Goal: Task Accomplishment & Management: Manage account settings

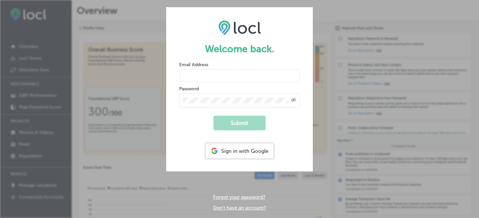
click at [202, 78] on input "email" at bounding box center [239, 75] width 120 height 13
type input "[PERSON_NAME][EMAIL_ADDRESS][DOMAIN_NAME]"
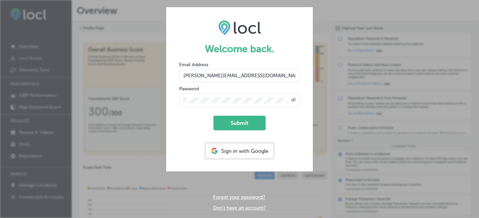
click at [213, 116] on button "Submit" at bounding box center [239, 123] width 52 height 15
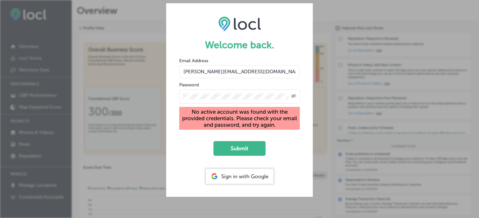
click at [234, 174] on div "Sign in with Google" at bounding box center [239, 176] width 67 height 15
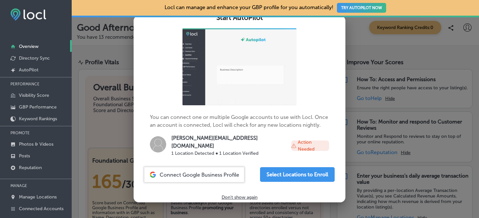
scroll to position [36, 0]
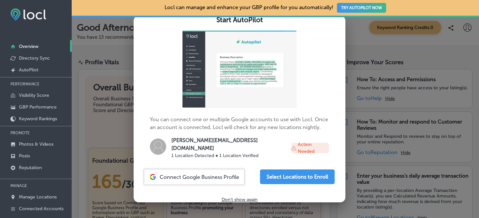
click at [201, 177] on span "Connect Google Business Profile" at bounding box center [199, 177] width 79 height 6
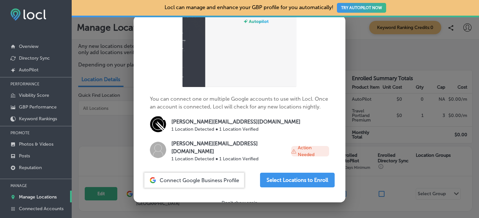
scroll to position [64, 0]
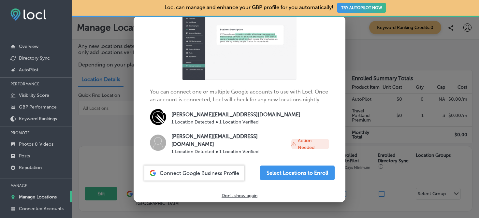
click at [252, 120] on p "1 Location Detected ● 1 Location Verified" at bounding box center [235, 122] width 129 height 7
click at [213, 114] on p "[PERSON_NAME][EMAIL_ADDRESS][DOMAIN_NAME]" at bounding box center [235, 115] width 129 height 8
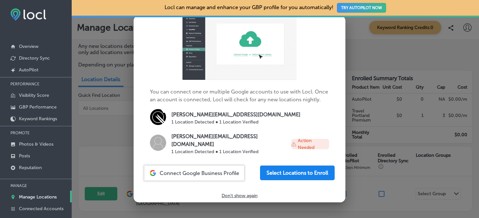
click at [306, 169] on button "Select Locations to Enroll" at bounding box center [297, 172] width 75 height 15
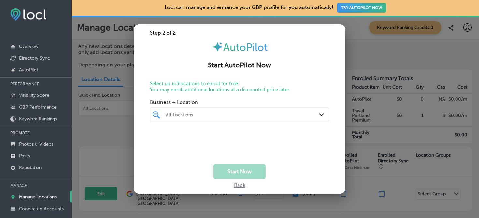
click at [228, 117] on div "All Locations" at bounding box center [243, 115] width 154 height 6
click at [159, 138] on input "checkbox" at bounding box center [158, 139] width 8 height 8
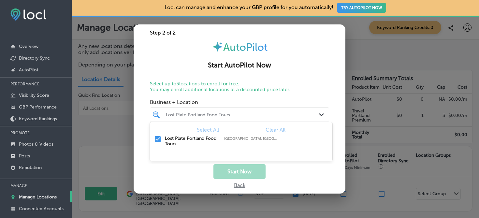
click at [307, 179] on div "Step 2 of 2 AutoPilot Start AutoPilot Now Select up to 3 locations to enroll fo…" at bounding box center [240, 108] width 212 height 169
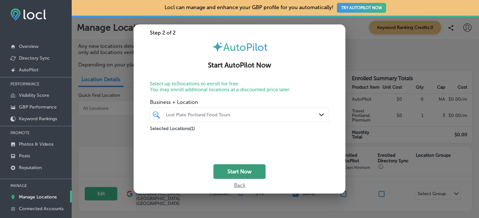
click at [238, 168] on button "Start Now" at bounding box center [239, 171] width 52 height 15
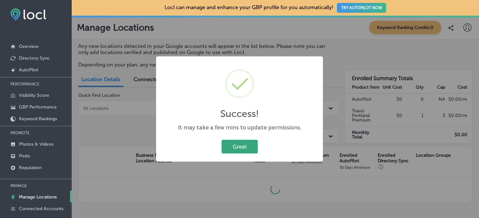
click at [237, 143] on button "Great" at bounding box center [239, 146] width 36 height 13
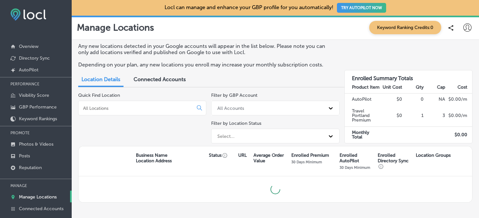
click at [304, 100] on div "Filter by GBP Account All Accounts" at bounding box center [275, 103] width 128 height 23
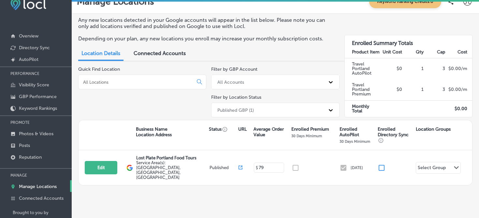
scroll to position [14, 0]
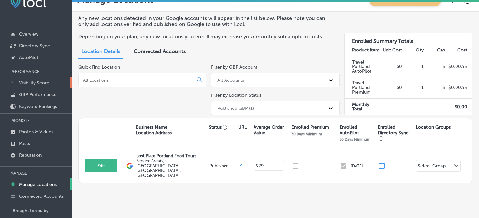
click at [37, 83] on p "Visibility Score" at bounding box center [34, 83] width 30 height 6
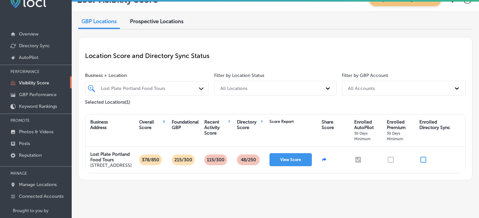
scroll to position [21, 0]
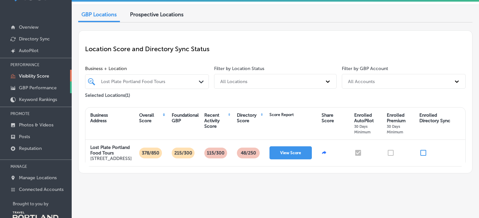
click at [34, 88] on p "GBP Performance" at bounding box center [38, 88] width 38 height 6
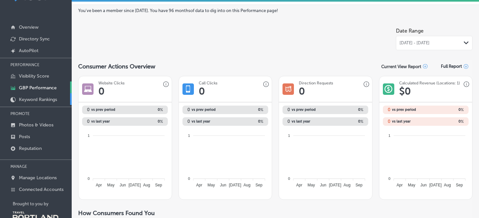
click at [38, 101] on p "Keyword Rankings" at bounding box center [38, 100] width 38 height 6
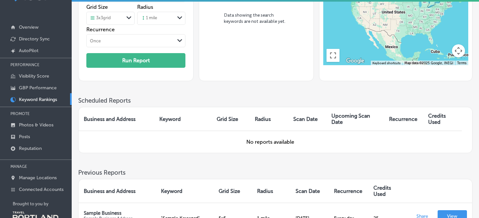
scroll to position [127, 0]
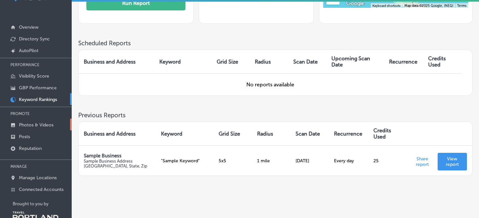
click at [48, 125] on p "Photos & Videos" at bounding box center [36, 125] width 35 height 6
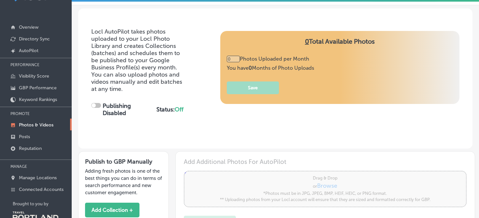
type input "5"
checkbox input "true"
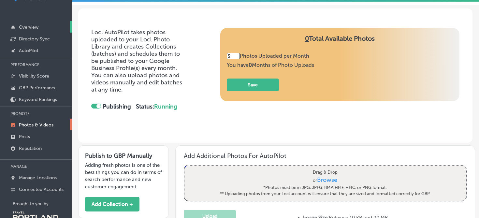
click at [33, 25] on p "Overview" at bounding box center [29, 27] width 20 height 6
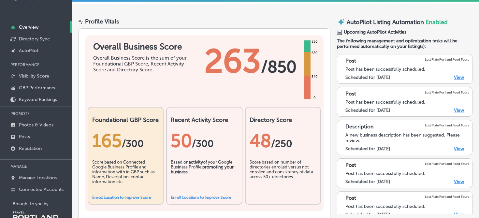
click at [459, 78] on link "View" at bounding box center [459, 78] width 10 height 6
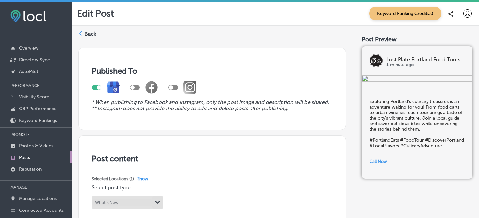
click at [87, 34] on label "Back" at bounding box center [90, 33] width 12 height 7
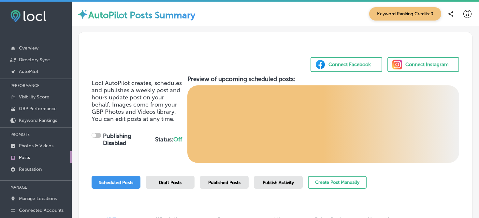
checkbox input "true"
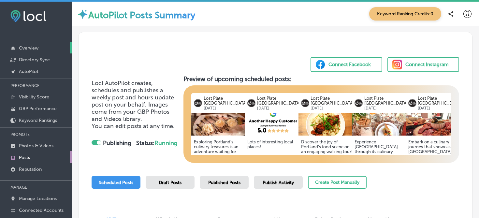
click at [26, 47] on p "Overview" at bounding box center [29, 48] width 20 height 6
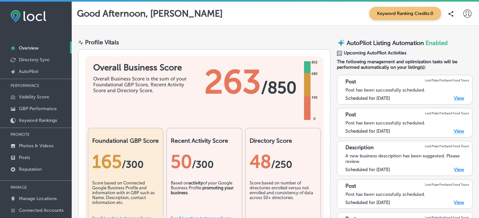
click at [450, 12] on icon at bounding box center [450, 14] width 5 height 6
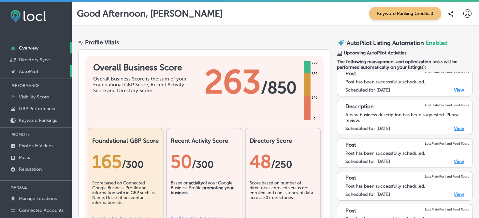
click at [30, 73] on p "AutoPilot" at bounding box center [29, 72] width 20 height 6
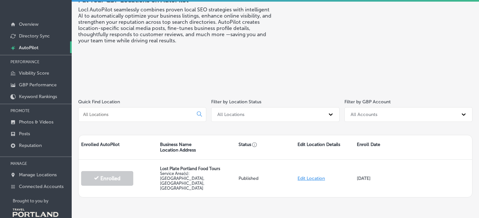
scroll to position [25, 0]
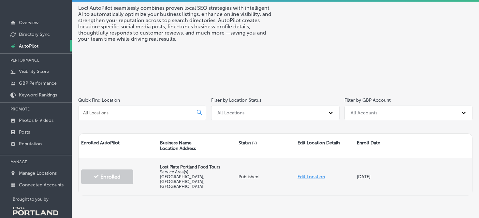
click at [117, 163] on div "Enrolled" at bounding box center [117, 177] width 79 height 28
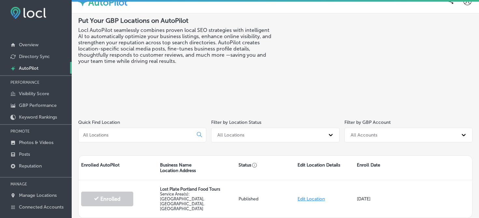
scroll to position [0, 0]
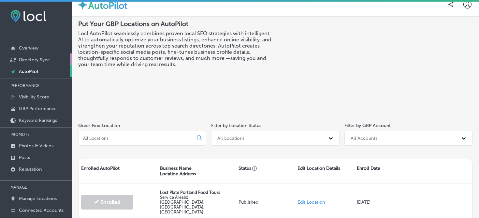
click at [35, 59] on p "Directory Sync" at bounding box center [34, 60] width 31 height 6
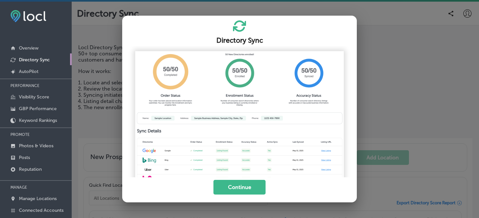
click at [430, 163] on div at bounding box center [239, 109] width 479 height 218
click at [241, 183] on button "Continue" at bounding box center [239, 187] width 52 height 15
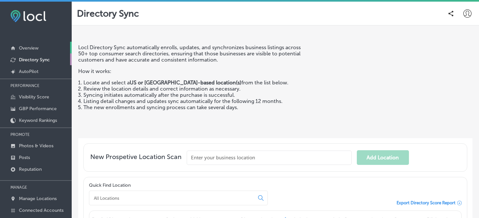
click at [28, 49] on p "Overview" at bounding box center [29, 48] width 20 height 6
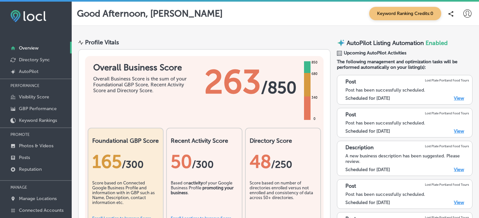
click at [433, 42] on span "Enabled" at bounding box center [436, 42] width 22 height 7
click at [394, 54] on span "Upcoming AutoPilot Activities" at bounding box center [375, 53] width 63 height 6
click at [390, 62] on span "The following management and optimization tasks will be performed automatically…" at bounding box center [404, 64] width 135 height 11
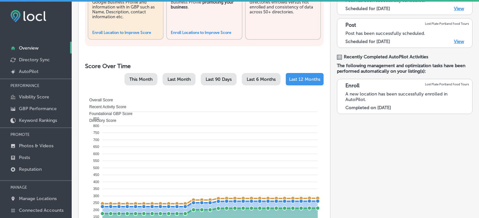
scroll to position [188, 0]
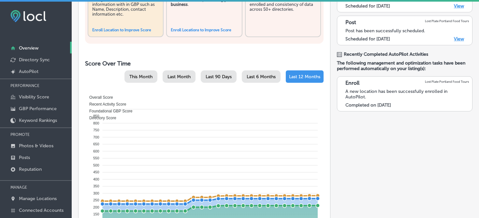
click at [139, 76] on span "This Month" at bounding box center [140, 77] width 23 height 6
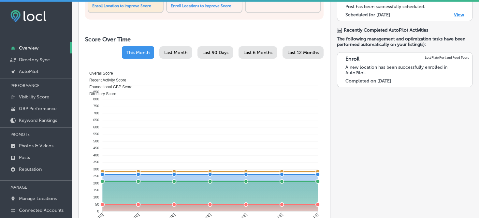
scroll to position [213, 0]
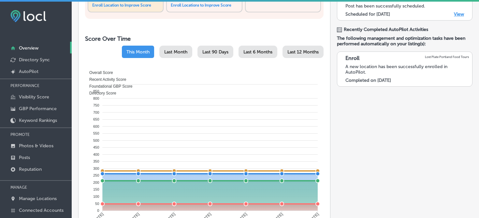
click at [176, 49] on span "Last Month" at bounding box center [175, 52] width 23 height 6
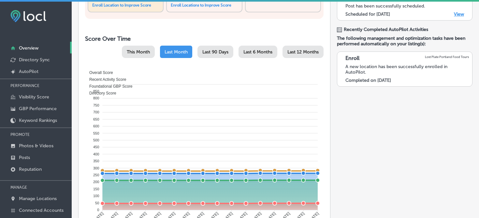
click at [223, 51] on span "Last 90 Days" at bounding box center [215, 52] width 26 height 6
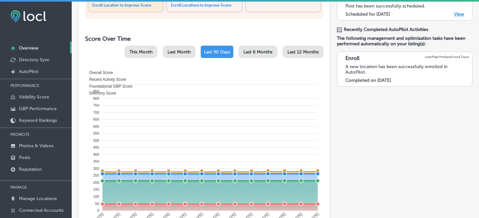
click at [261, 49] on span "Last 6 Months" at bounding box center [257, 52] width 29 height 6
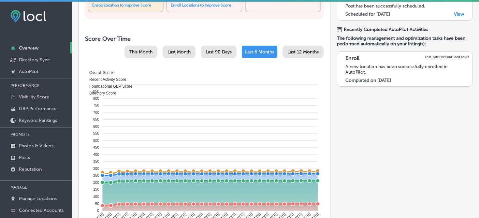
click at [316, 53] on span "Last 12 Months" at bounding box center [302, 52] width 31 height 6
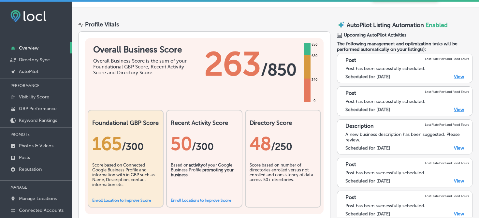
scroll to position [0, 0]
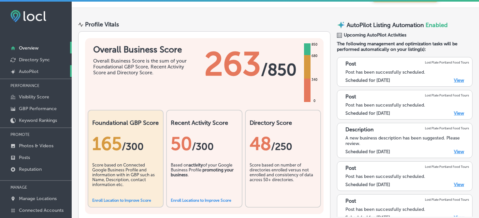
click at [28, 72] on p "AutoPilot" at bounding box center [29, 72] width 20 height 6
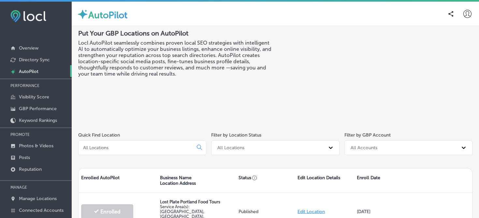
click at [473, 17] on div at bounding box center [458, 13] width 29 height 13
click at [468, 16] on icon at bounding box center [467, 14] width 8 height 8
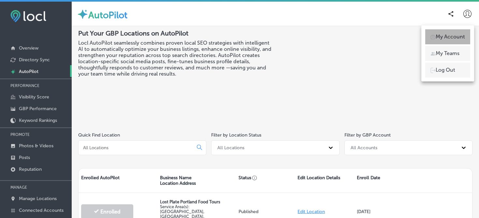
click at [448, 36] on p "My Account" at bounding box center [449, 37] width 29 height 8
select select "US"
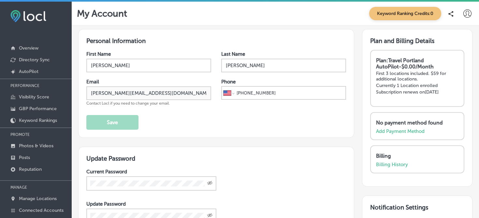
click at [466, 17] on icon at bounding box center [467, 13] width 8 height 8
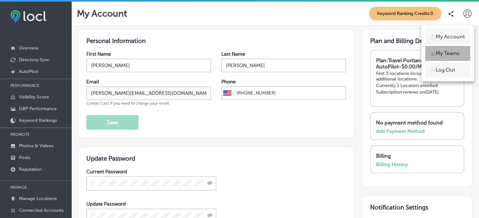
click at [454, 54] on p "My Teams" at bounding box center [447, 53] width 24 height 8
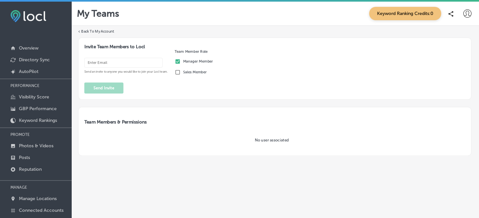
click at [464, 15] on icon at bounding box center [467, 13] width 8 height 8
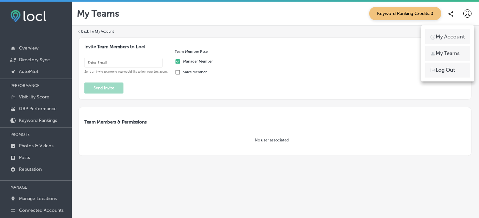
click at [222, 120] on div at bounding box center [239, 109] width 479 height 218
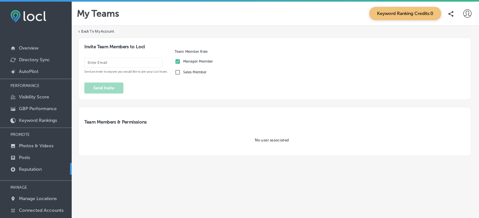
scroll to position [36, 0]
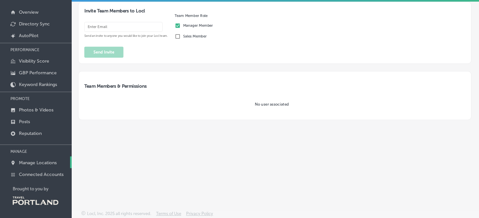
click at [36, 164] on p "Manage Locations" at bounding box center [38, 163] width 38 height 6
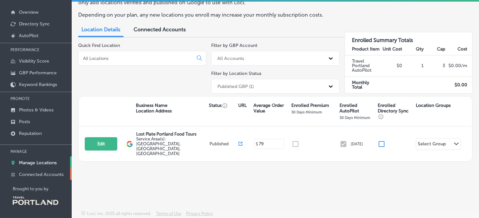
click at [40, 174] on p "Connected Accounts" at bounding box center [41, 175] width 45 height 6
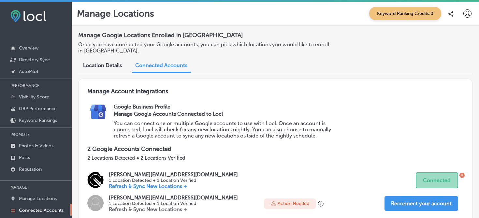
click at [103, 64] on span "Location Details" at bounding box center [102, 65] width 39 height 6
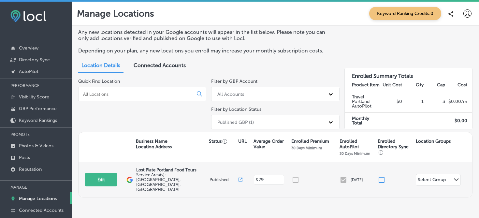
click at [458, 178] on polygon at bounding box center [456, 179] width 5 height 3
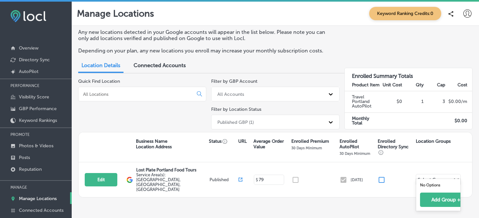
click at [350, 192] on div "Any new locations detected in your Google accounts will appear in the list belo…" at bounding box center [275, 121] width 407 height 190
click at [28, 158] on p "Posts" at bounding box center [24, 158] width 11 height 6
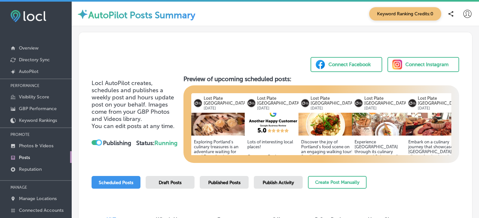
click at [99, 142] on div at bounding box center [99, 142] width 4 height 4
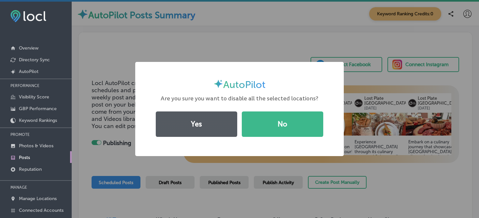
click at [205, 117] on button "Yes" at bounding box center [196, 123] width 81 height 25
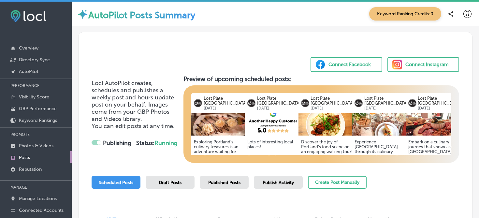
checkbox input "false"
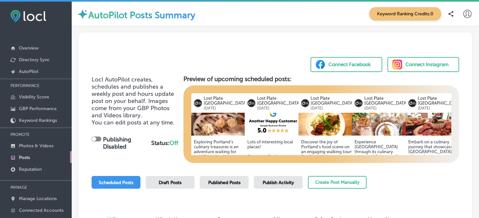
click at [186, 53] on div "Connect Facebook Connect Instagram" at bounding box center [274, 52] width 393 height 40
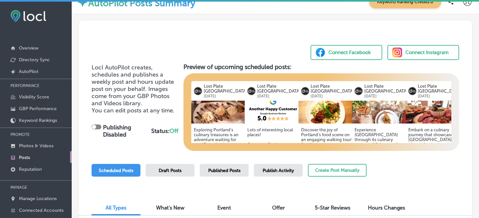
scroll to position [37, 0]
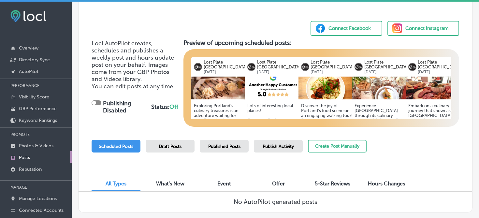
click at [167, 183] on span "What's New" at bounding box center [170, 183] width 28 height 6
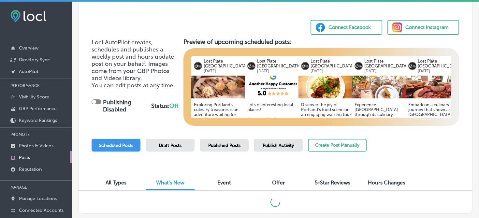
click at [180, 145] on span "Draft Posts" at bounding box center [170, 146] width 23 height 6
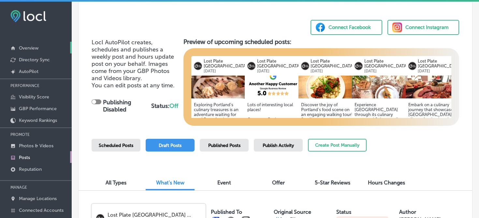
click at [29, 49] on p "Overview" at bounding box center [29, 48] width 20 height 6
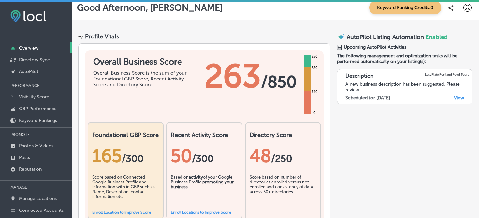
click at [368, 127] on div "Description Lost Plate Portland Food Tours A new business description has been …" at bounding box center [404, 147] width 135 height 163
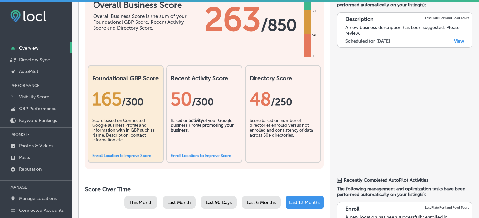
scroll to position [68, 0]
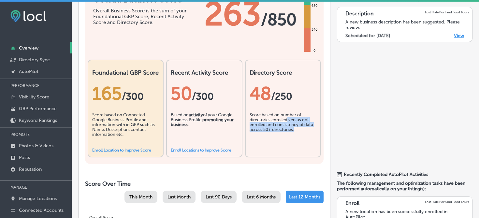
drag, startPoint x: 287, startPoint y: 119, endPoint x: 294, endPoint y: 130, distance: 13.9
click at [294, 132] on div "Score based on number of directories enrolled versus not enrolled and consisten…" at bounding box center [282, 128] width 67 height 33
click at [294, 130] on div "Score based on number of directories enrolled versus not enrolled and consisten…" at bounding box center [282, 128] width 67 height 33
click at [260, 93] on div "48 /250" at bounding box center [282, 93] width 67 height 21
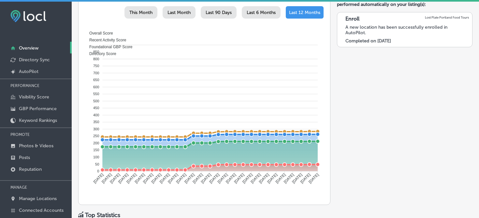
scroll to position [262, 0]
